Goal: Information Seeking & Learning: Learn about a topic

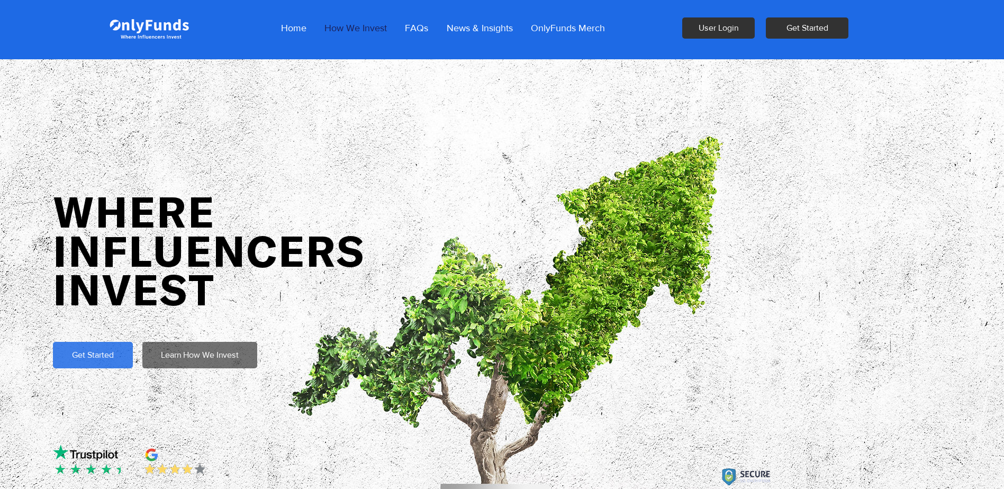
click at [357, 29] on p "How We Invest" at bounding box center [355, 28] width 73 height 26
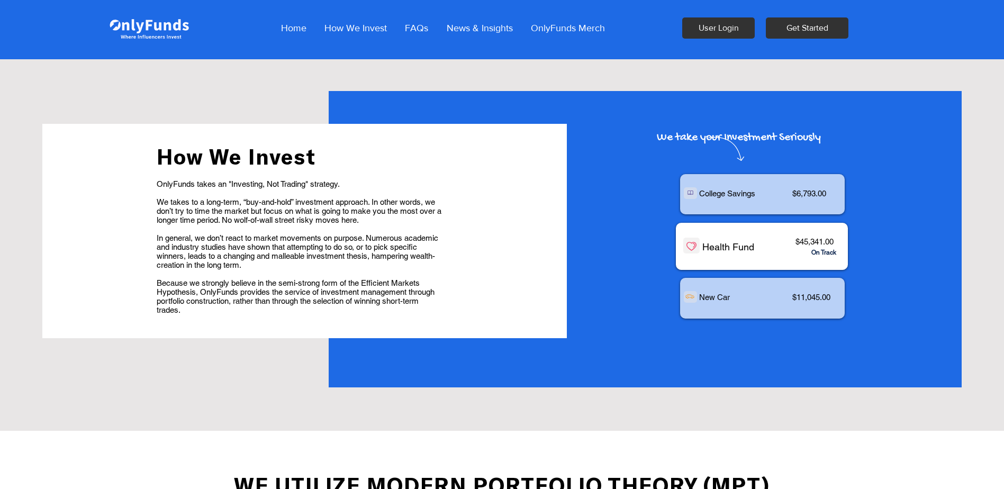
click at [732, 198] on span "College Savings" at bounding box center [727, 193] width 56 height 9
click at [826, 198] on span "$6,793.00" at bounding box center [809, 193] width 34 height 9
click at [810, 264] on div "main content" at bounding box center [762, 246] width 172 height 47
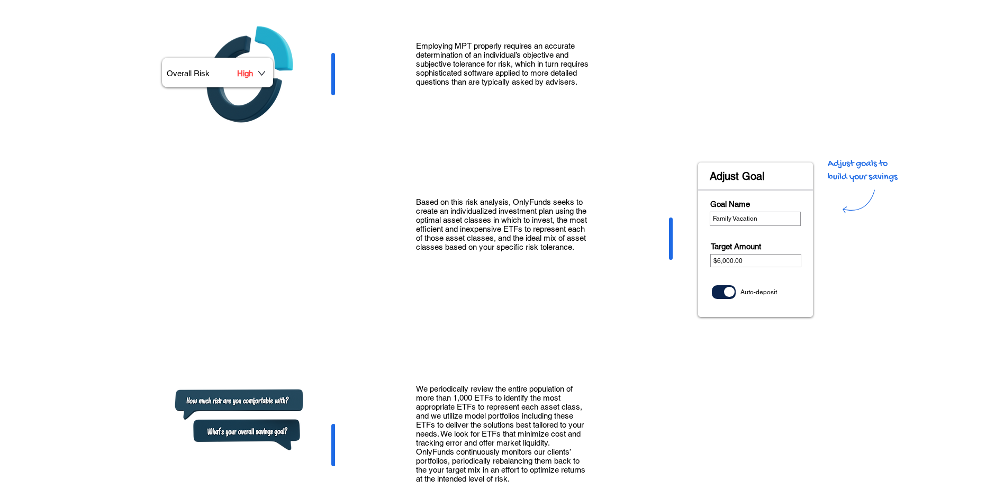
scroll to position [900, 0]
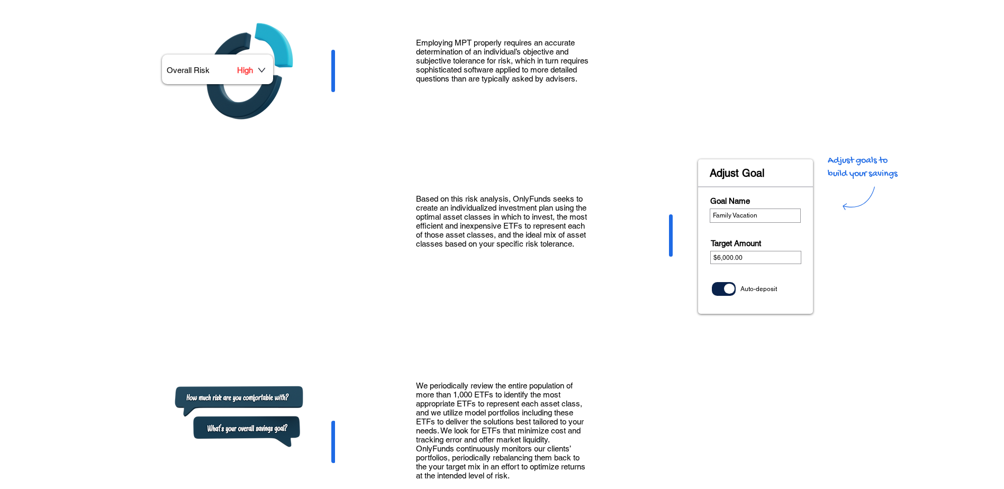
click at [740, 212] on span "Family Vacation" at bounding box center [735, 215] width 44 height 7
click at [741, 251] on div at bounding box center [755, 257] width 91 height 13
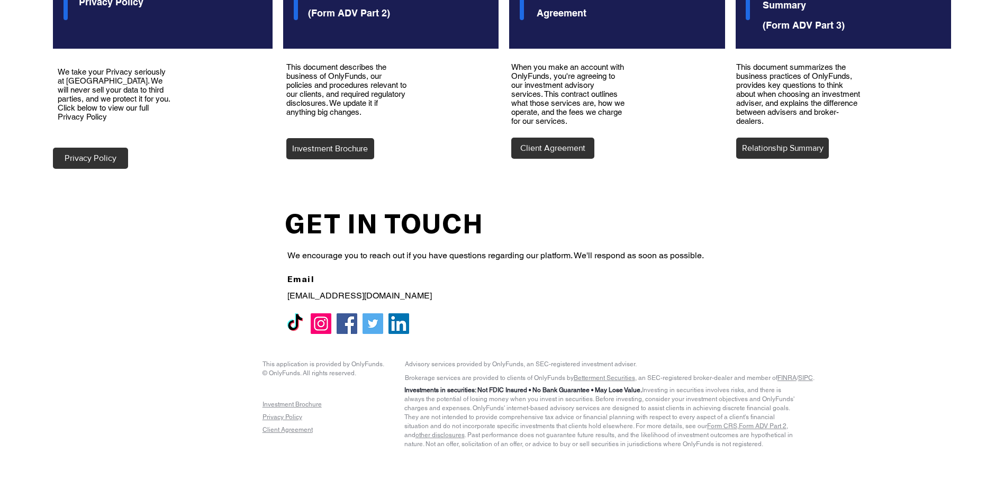
scroll to position [1819, 0]
